Goal: Browse casually: Explore the website without a specific task or goal

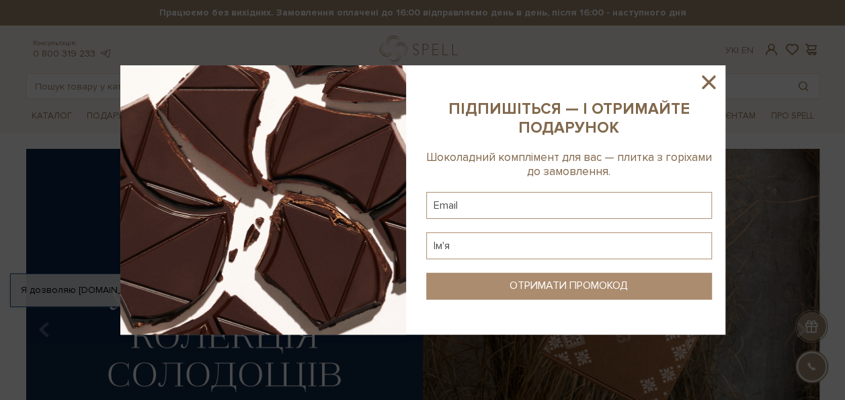
click at [725, 88] on sys-column-static at bounding box center [569, 199] width 313 height 269
click at [717, 83] on icon at bounding box center [709, 82] width 23 height 23
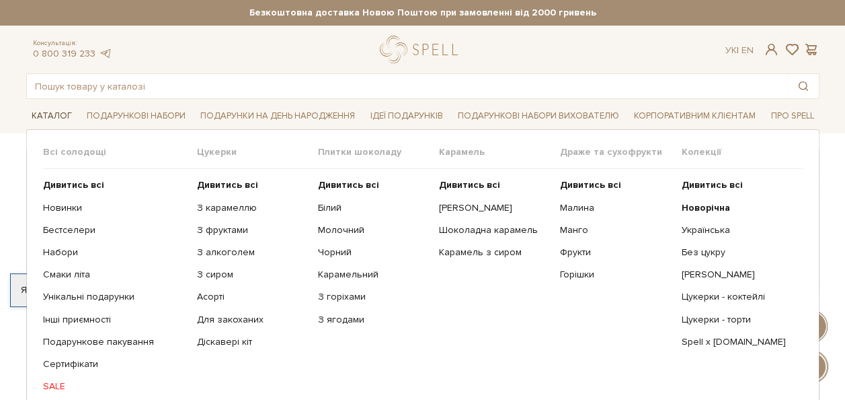
click at [58, 115] on link "Каталог" at bounding box center [51, 116] width 51 height 21
click at [232, 188] on b "Дивитись всі" at bounding box center [227, 184] width 61 height 11
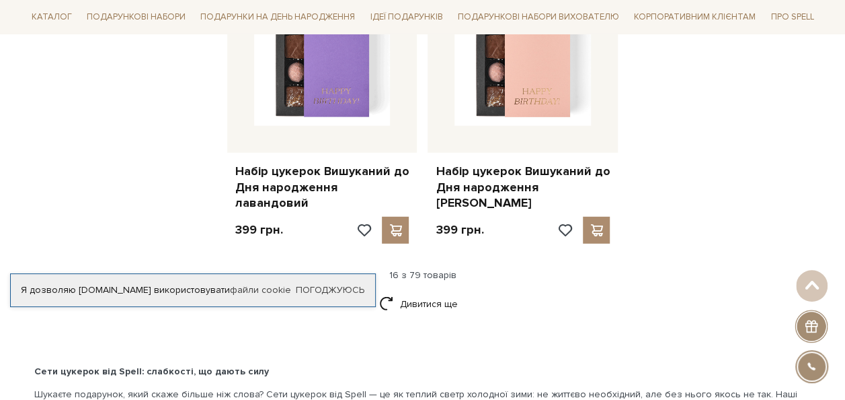
scroll to position [1749, 0]
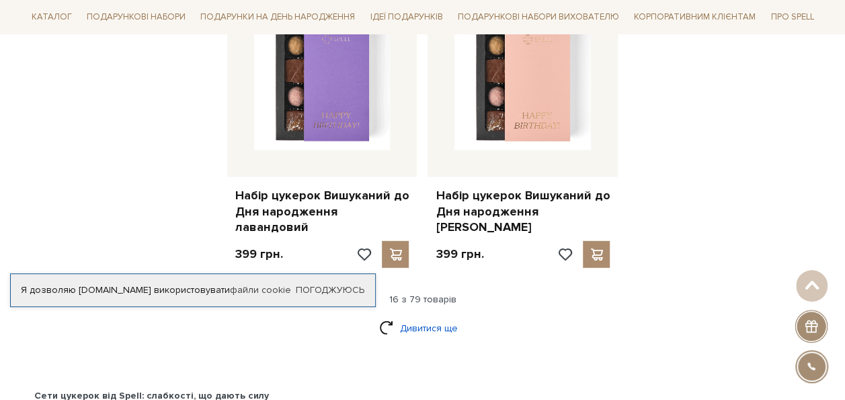
click at [416, 316] on link "Дивитися ще" at bounding box center [422, 328] width 87 height 24
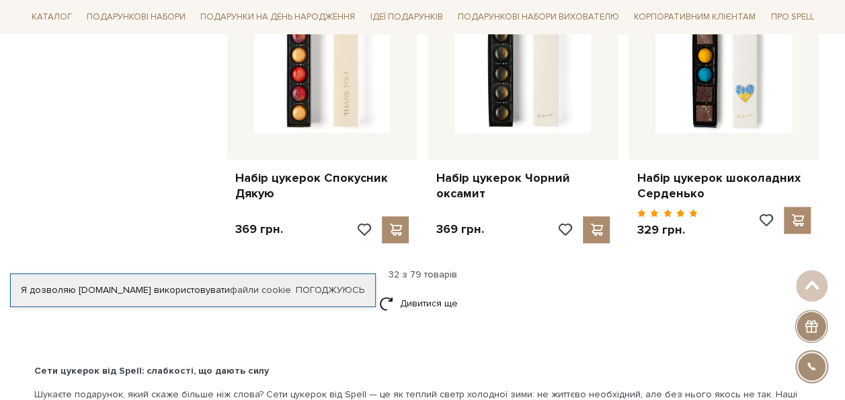
scroll to position [3229, 0]
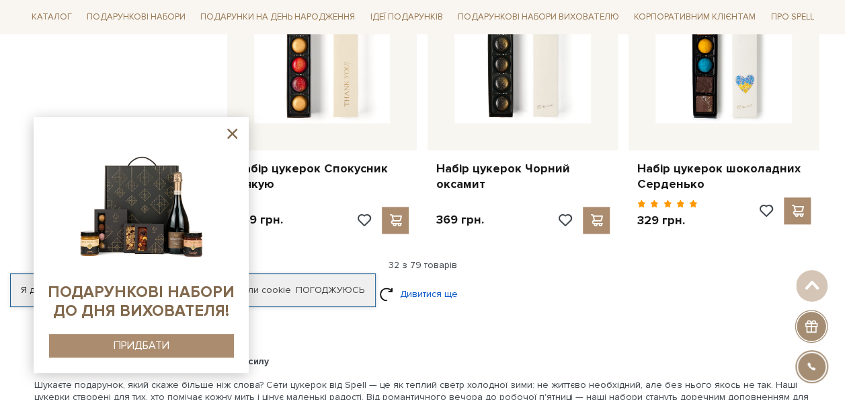
click at [427, 282] on link "Дивитися ще" at bounding box center [422, 294] width 87 height 24
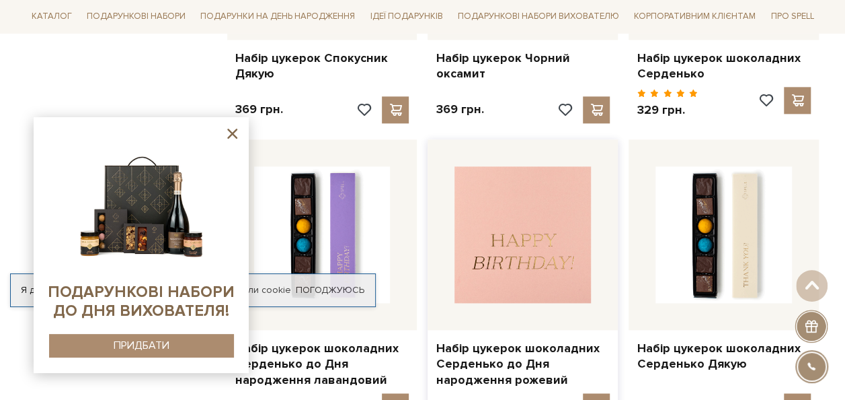
scroll to position [3430, 0]
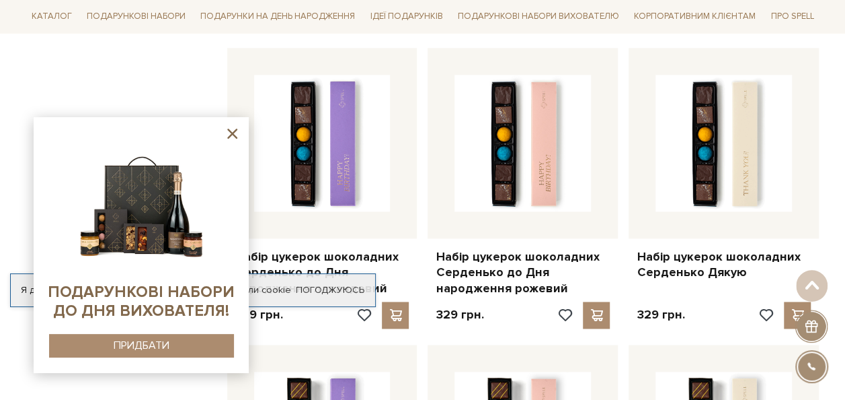
click at [231, 133] on icon at bounding box center [232, 133] width 10 height 10
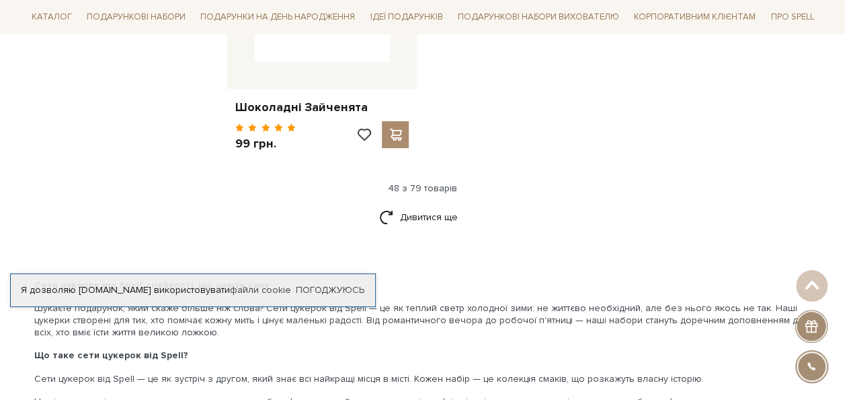
scroll to position [5045, 0]
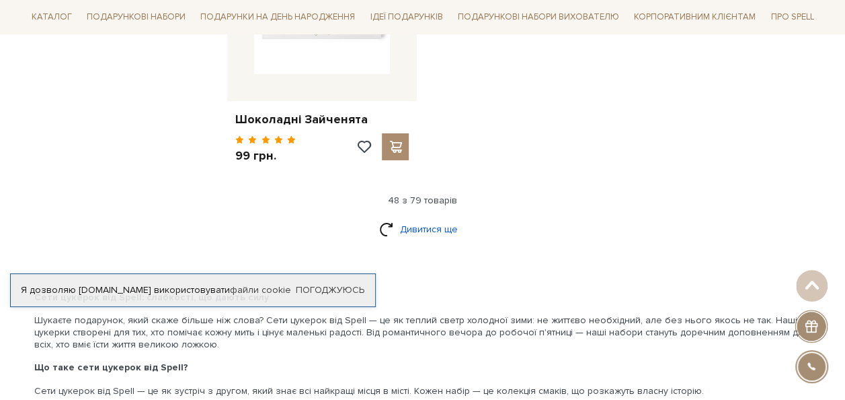
click at [422, 217] on link "Дивитися ще" at bounding box center [422, 229] width 87 height 24
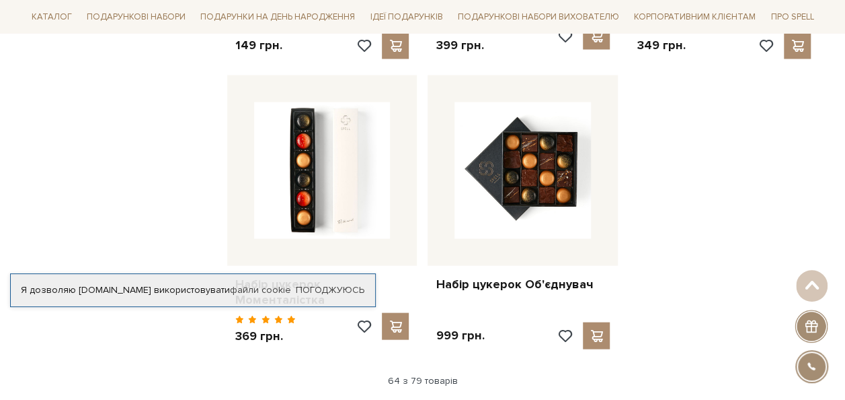
scroll to position [6390, 0]
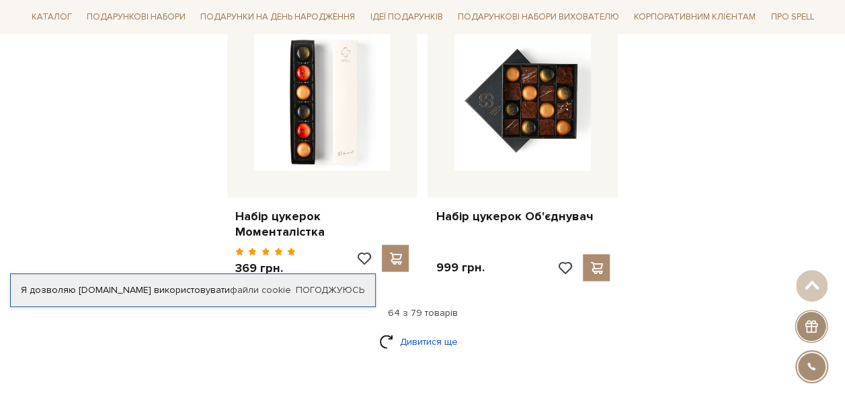
click at [443, 330] on link "Дивитися ще" at bounding box center [422, 342] width 87 height 24
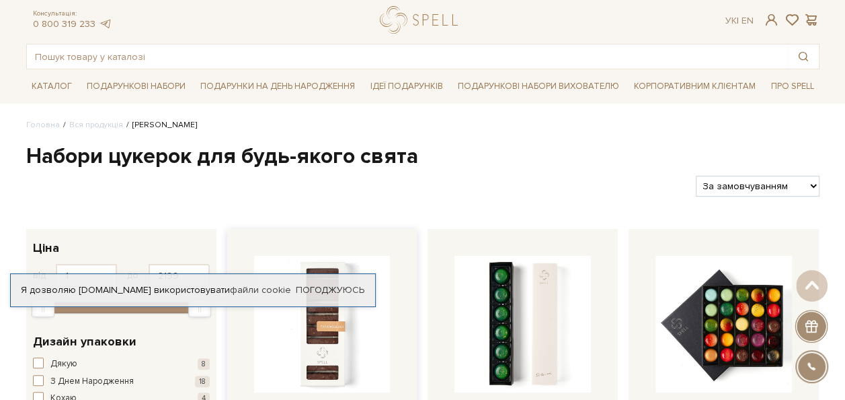
scroll to position [0, 0]
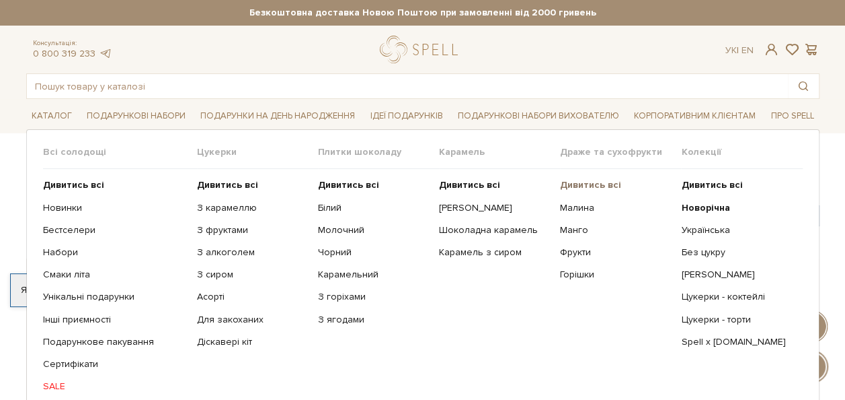
click at [588, 184] on b "Дивитись всі" at bounding box center [590, 184] width 61 height 11
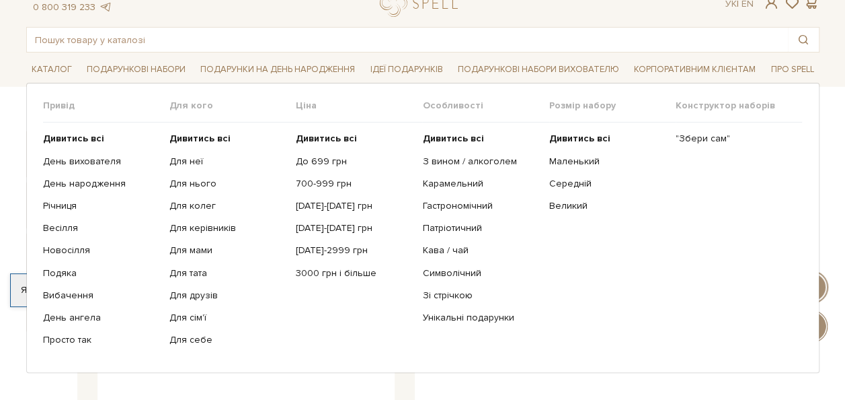
scroll to position [67, 0]
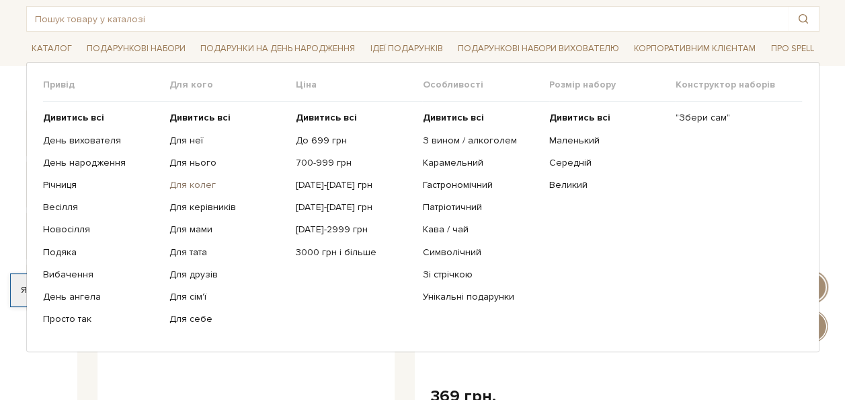
click at [199, 179] on link "Для колег" at bounding box center [228, 185] width 116 height 12
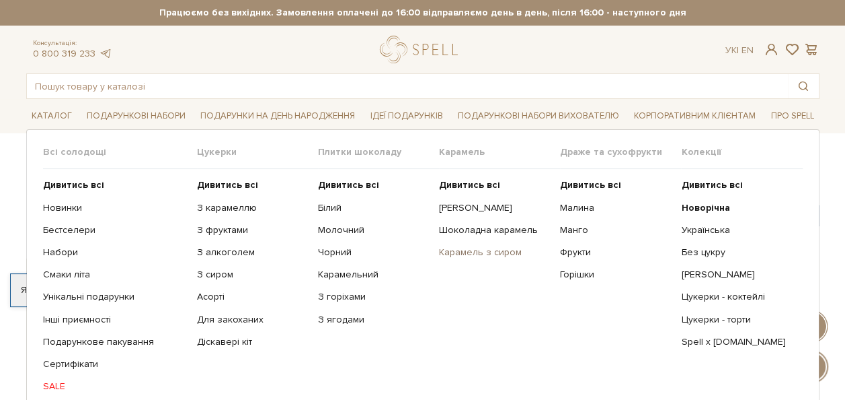
click at [465, 249] on link "Карамель з сиром" at bounding box center [494, 252] width 111 height 12
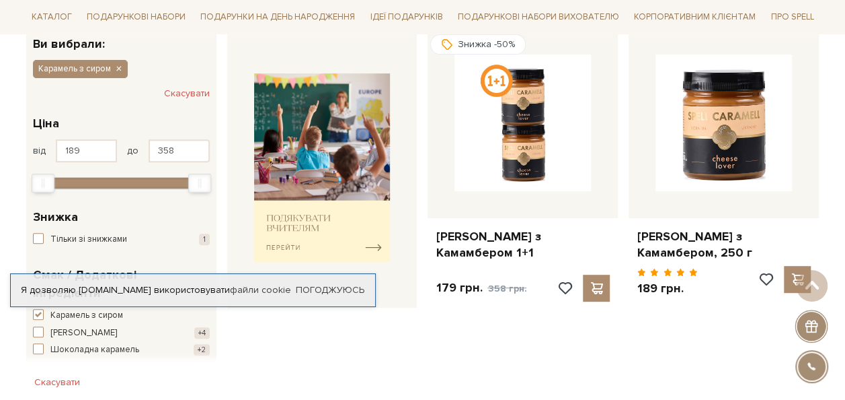
scroll to position [67, 0]
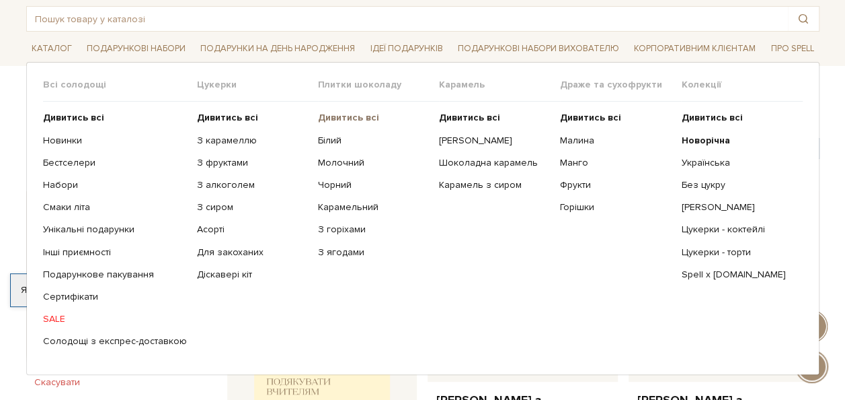
click at [334, 118] on b "Дивитись всі" at bounding box center [348, 117] width 61 height 11
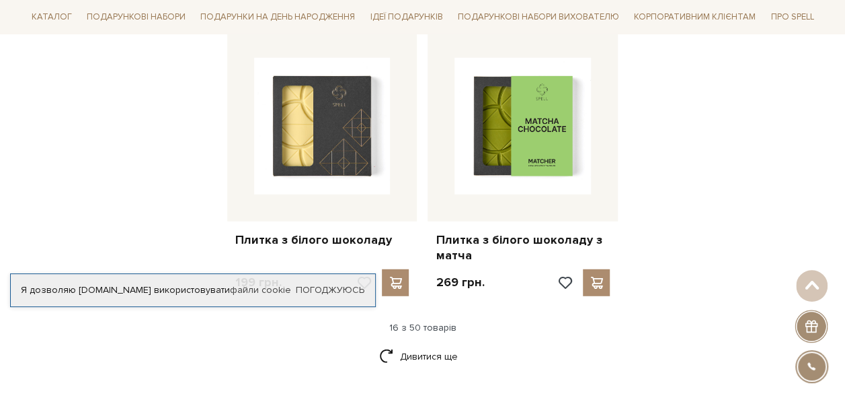
scroll to position [1883, 0]
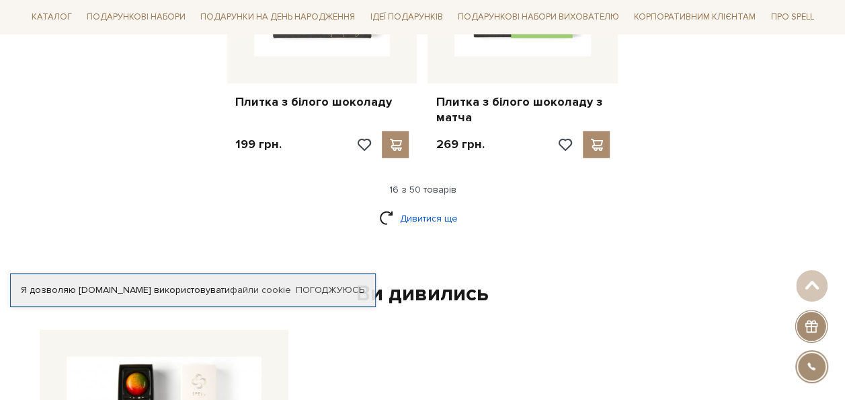
click at [432, 206] on link "Дивитися ще" at bounding box center [422, 218] width 87 height 24
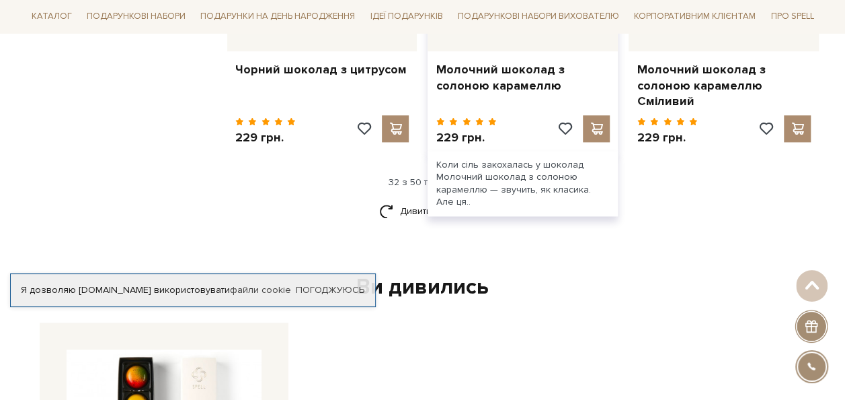
scroll to position [3363, 0]
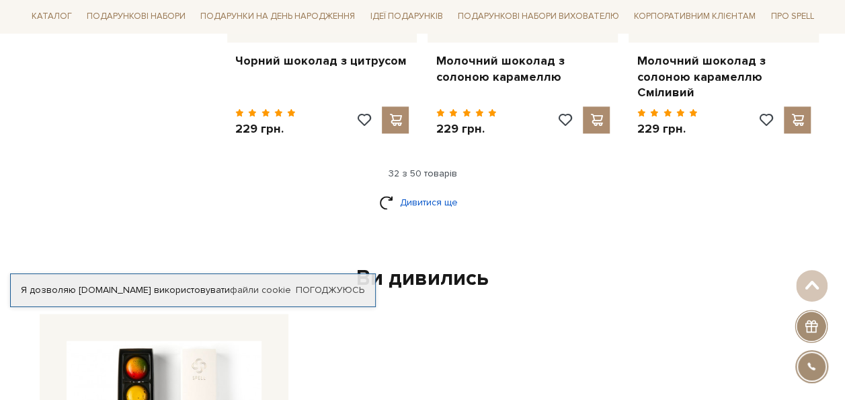
click at [432, 190] on link "Дивитися ще" at bounding box center [422, 202] width 87 height 24
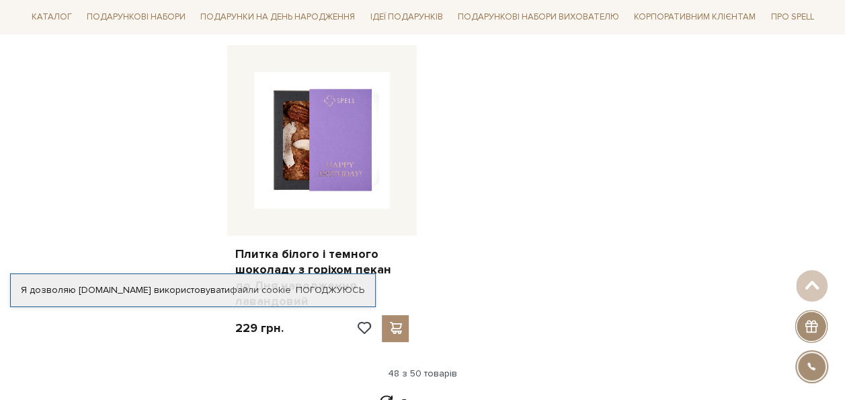
scroll to position [5112, 0]
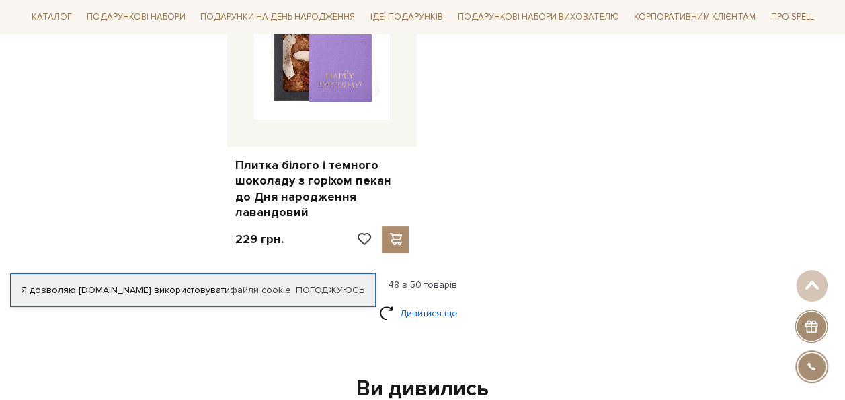
click at [414, 301] on link "Дивитися ще" at bounding box center [422, 313] width 87 height 24
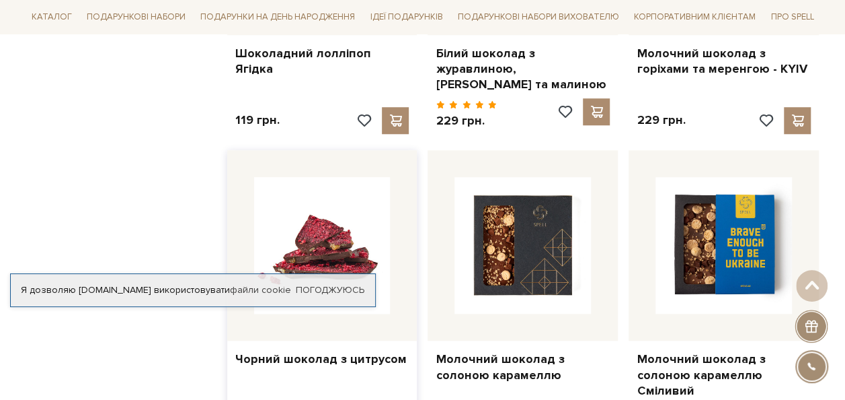
scroll to position [3094, 0]
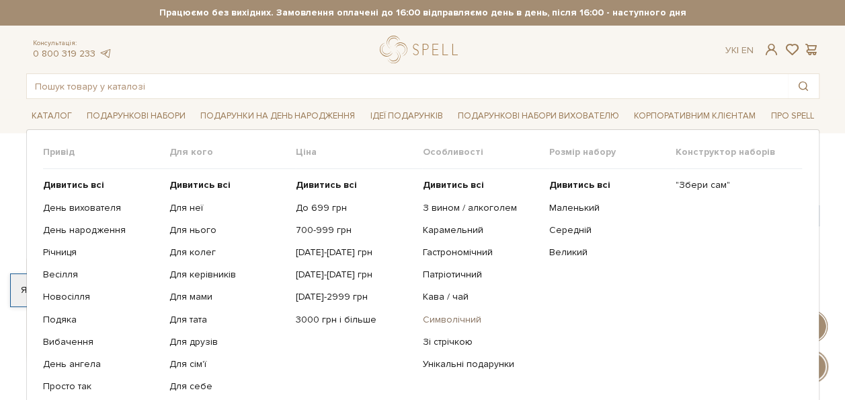
click at [459, 317] on link "Символічний" at bounding box center [480, 319] width 116 height 12
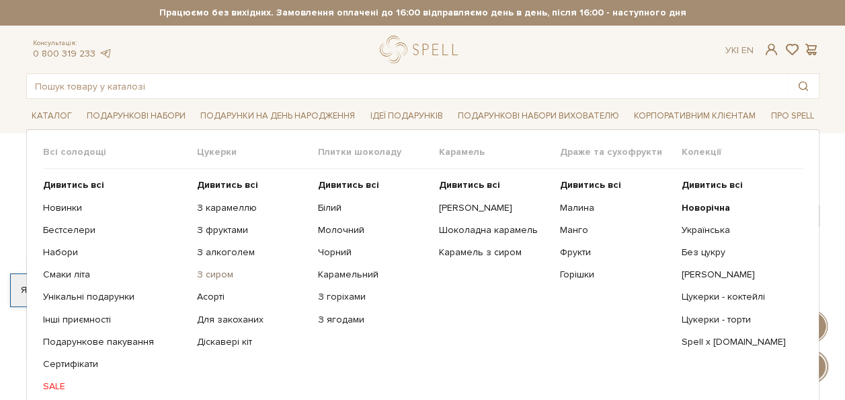
click at [218, 274] on link "З сиром" at bounding box center [252, 274] width 111 height 12
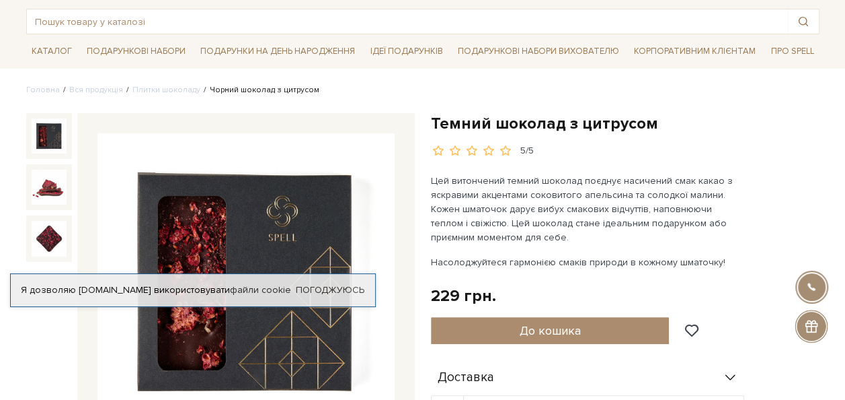
scroll to position [67, 0]
